Goal: Information Seeking & Learning: Find specific fact

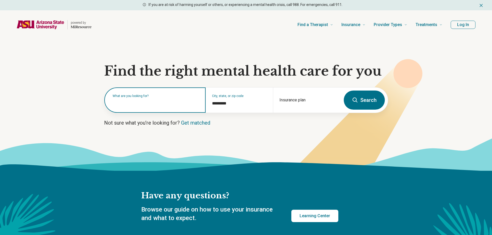
click at [124, 105] on input "text" at bounding box center [156, 103] width 87 height 6
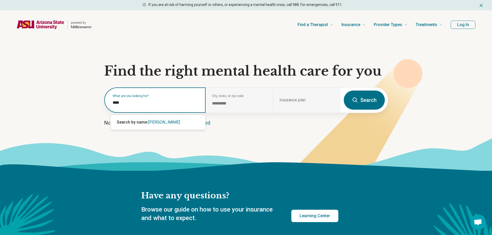
type input "*****"
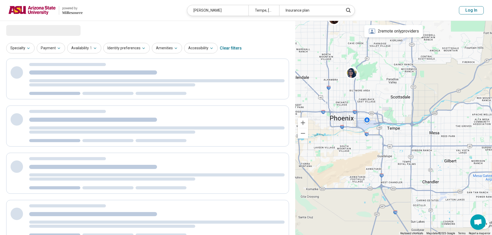
select select "***"
